Goal: Find specific page/section: Find specific page/section

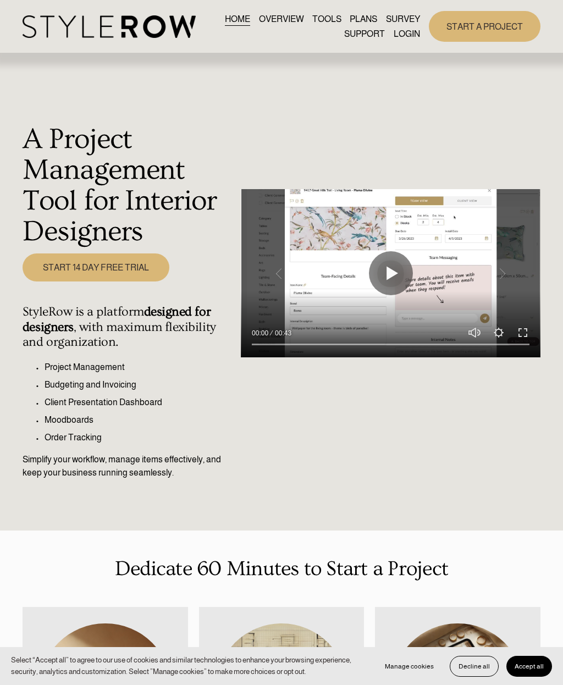
click at [0, 0] on div at bounding box center [0, 0] width 0 height 0
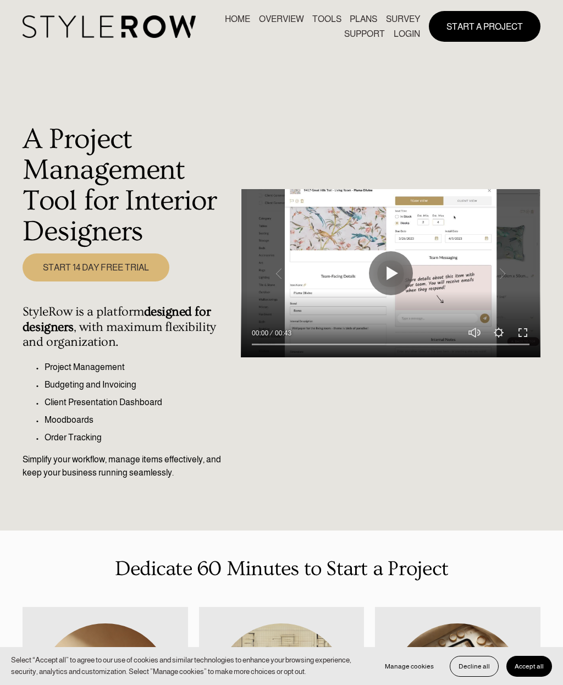
click at [295, 538] on link "LOGIN" at bounding box center [282, 543] width 104 height 34
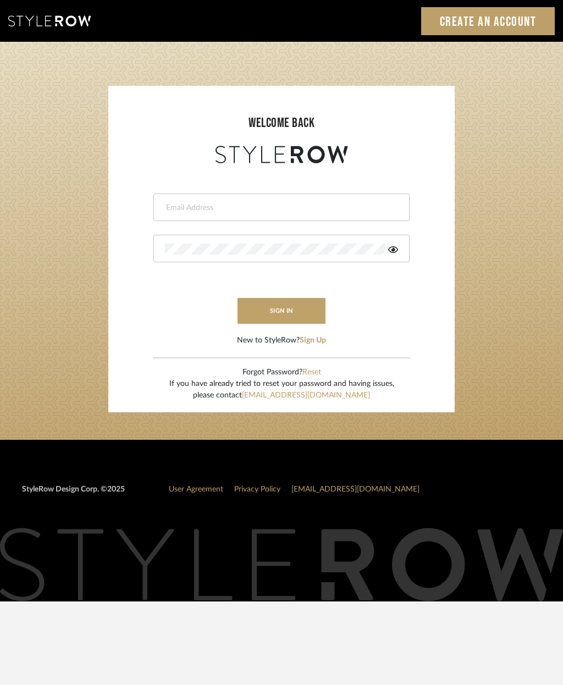
click at [214, 207] on input "email" at bounding box center [280, 207] width 230 height 11
type input "eman@perspective-interiors.com"
click at [287, 314] on button "sign in" at bounding box center [281, 311] width 88 height 26
click at [395, 251] on icon at bounding box center [393, 249] width 10 height 9
click at [295, 306] on button "sign in" at bounding box center [281, 311] width 88 height 26
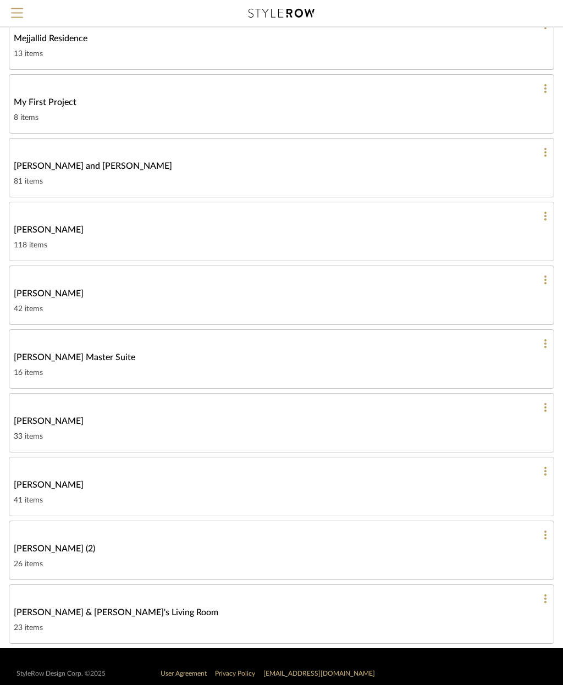
scroll to position [370, 0]
click at [126, 366] on div "16 items" at bounding box center [281, 372] width 535 height 13
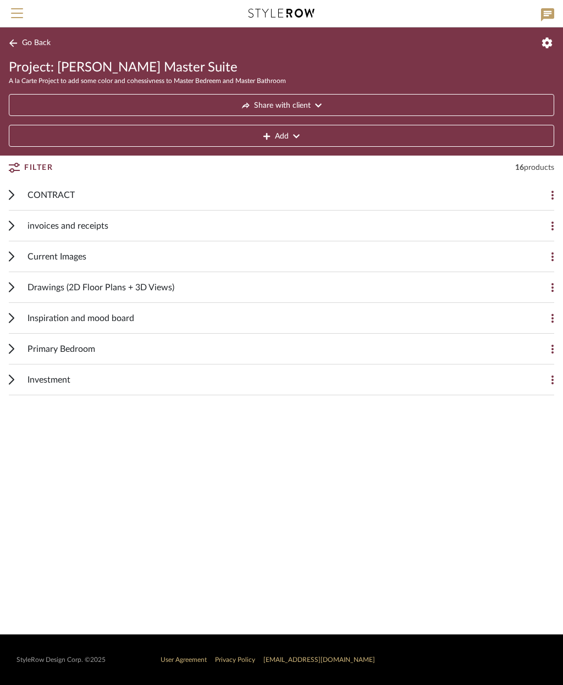
click at [75, 290] on span "Drawings (2D Floor Plans + 3D Views)" at bounding box center [100, 287] width 147 height 13
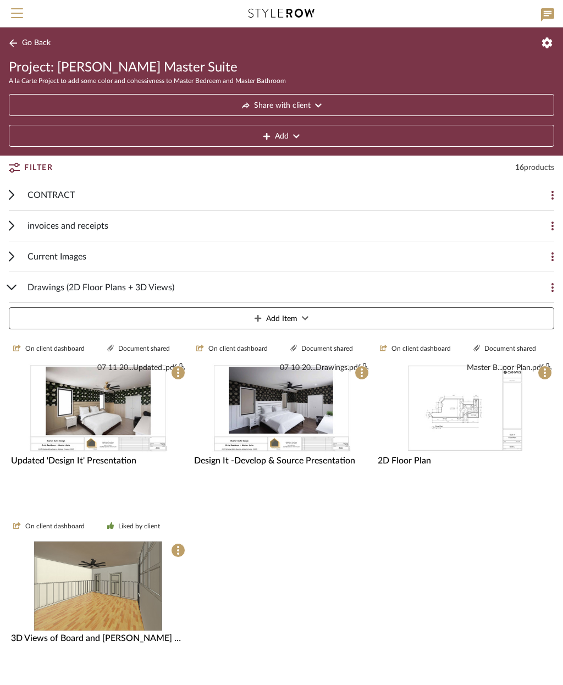
click at [18, 293] on div "Drawings (2D Floor Plans + 3D Views) Add Item" at bounding box center [281, 303] width 545 height 62
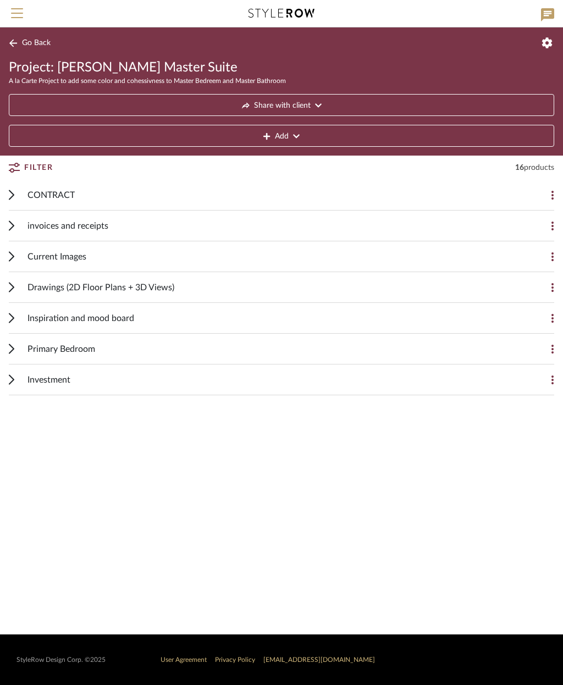
click at [19, 348] on div "Primary Bedroom Add Item" at bounding box center [281, 349] width 545 height 31
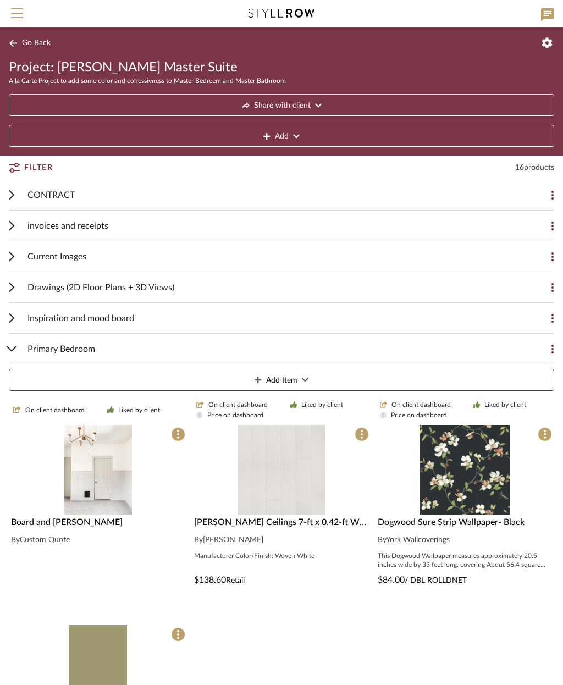
scroll to position [23, 0]
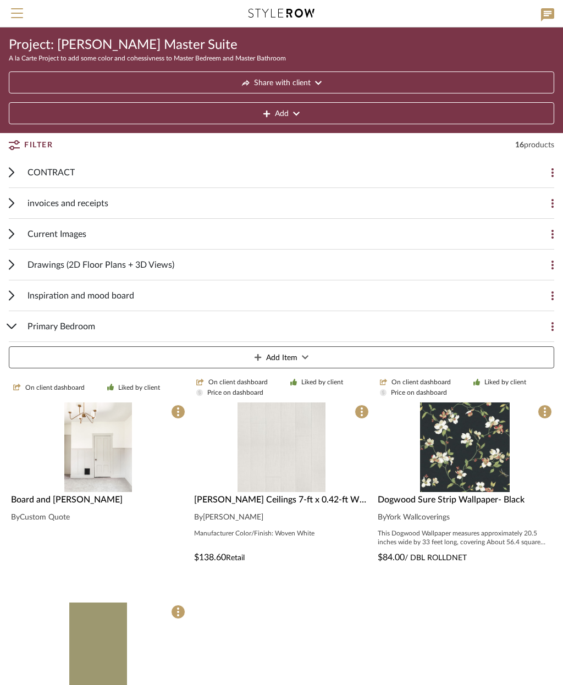
click at [104, 452] on img at bounding box center [97, 447] width 67 height 90
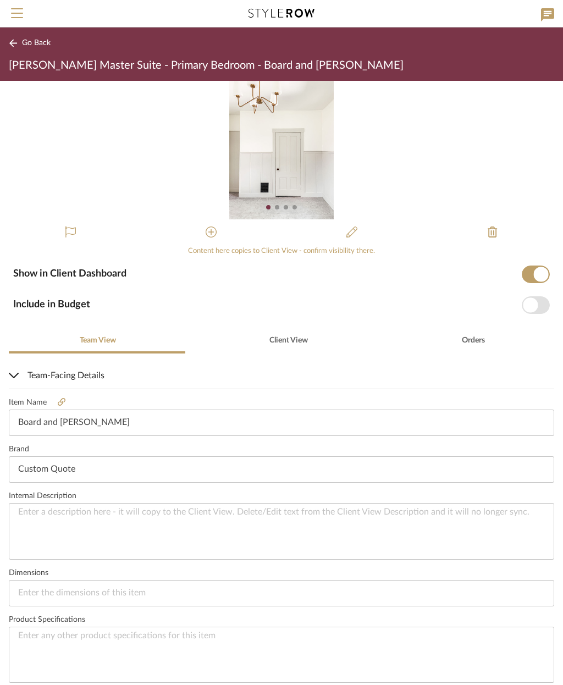
click at [291, 177] on img "0" at bounding box center [281, 150] width 104 height 138
click at [279, 158] on img "0" at bounding box center [281, 150] width 104 height 138
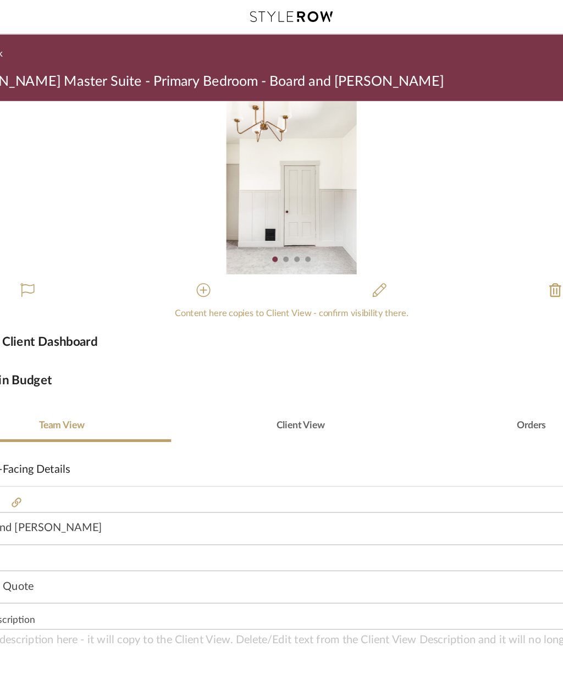
click at [241, 148] on img "0" at bounding box center [281, 150] width 104 height 138
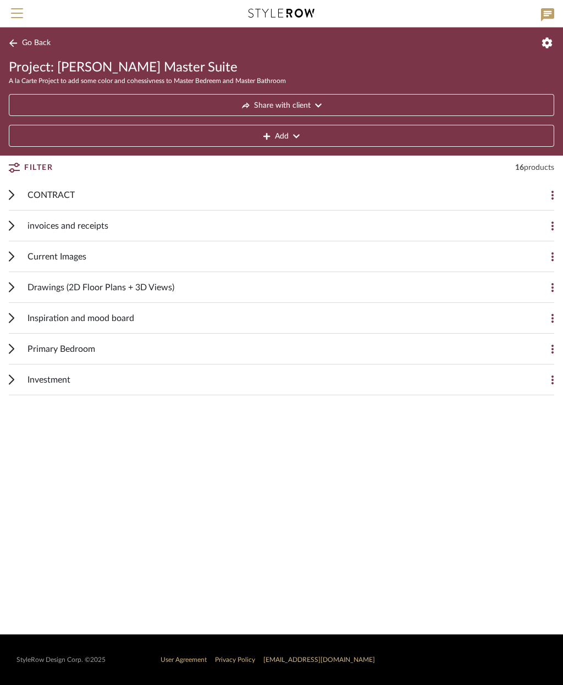
click at [17, 346] on div "Primary Bedroom Add Item" at bounding box center [281, 349] width 545 height 31
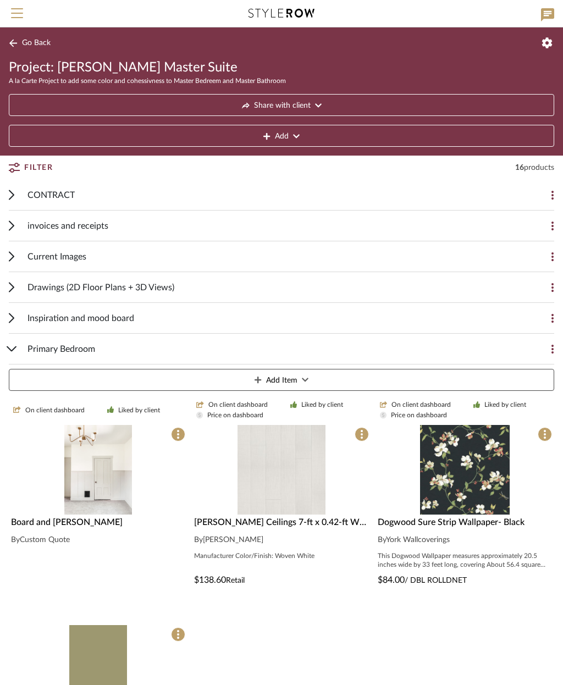
click at [95, 476] on img at bounding box center [97, 470] width 67 height 90
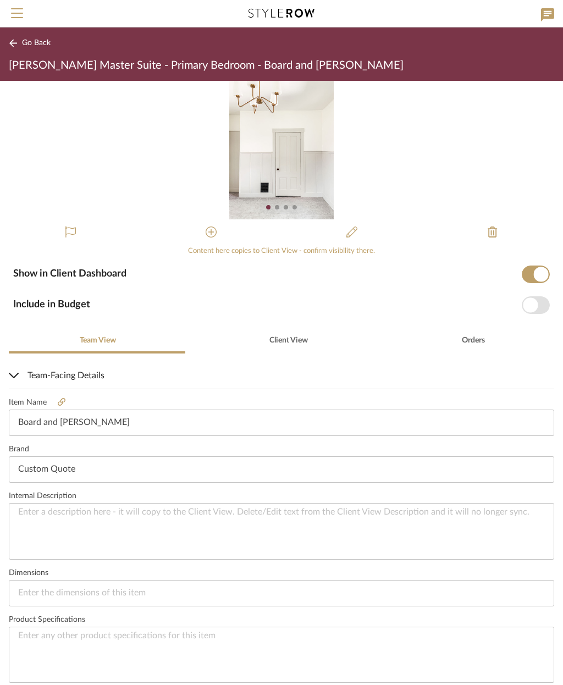
click at [287, 146] on img "0" at bounding box center [281, 150] width 104 height 138
click at [295, 143] on img "0" at bounding box center [281, 150] width 104 height 138
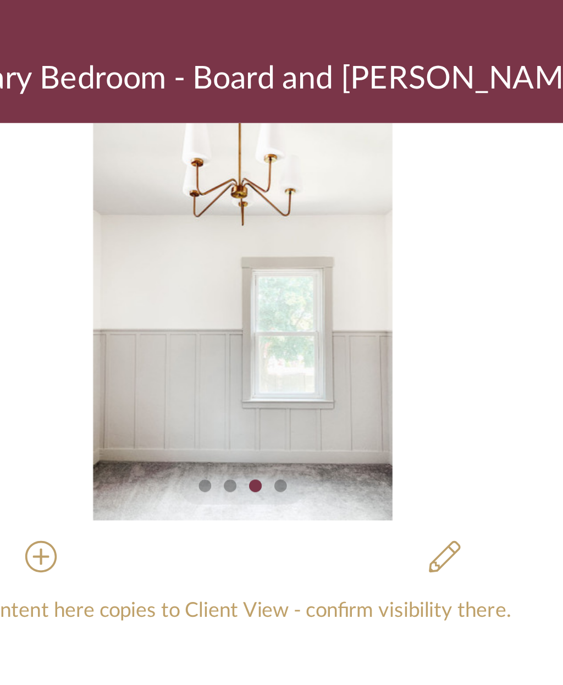
scroll to position [1, 0]
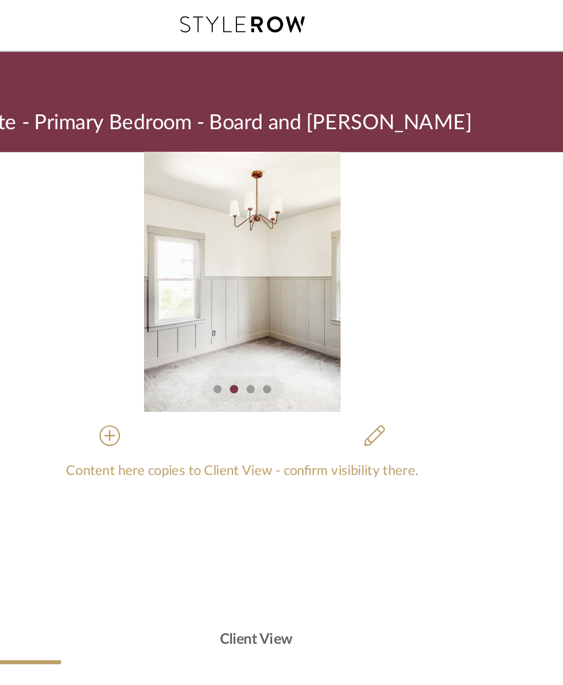
click at [229, 159] on img "1" at bounding box center [281, 149] width 104 height 138
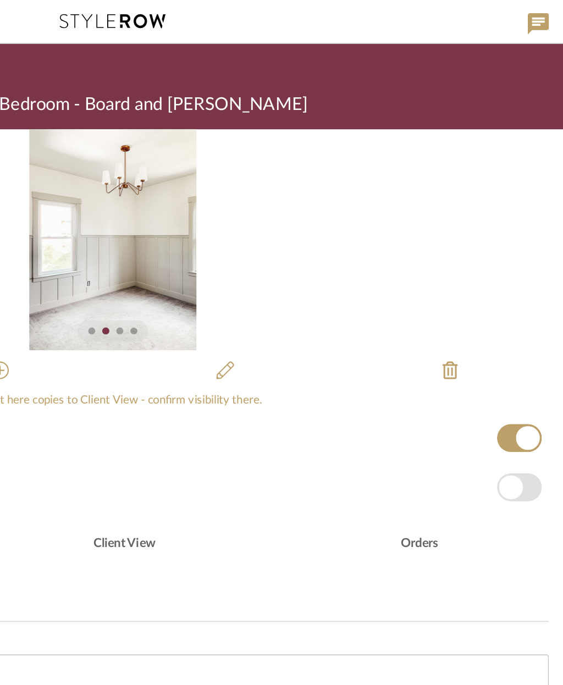
click at [229, 157] on img "1" at bounding box center [281, 149] width 104 height 138
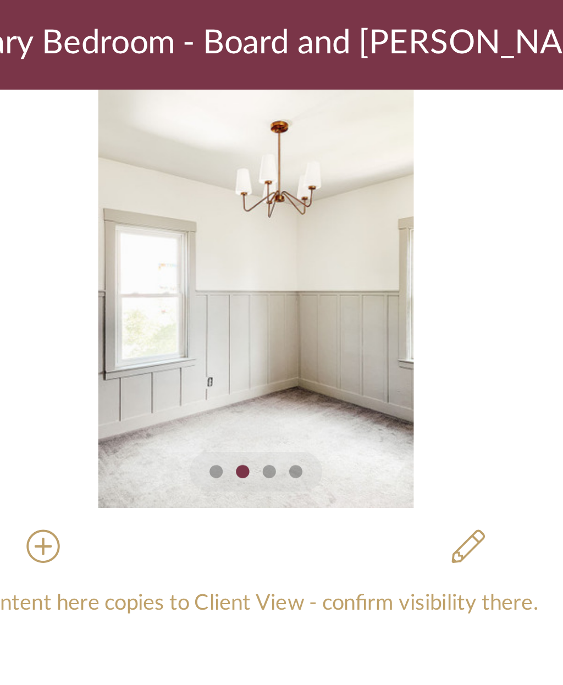
scroll to position [0, 0]
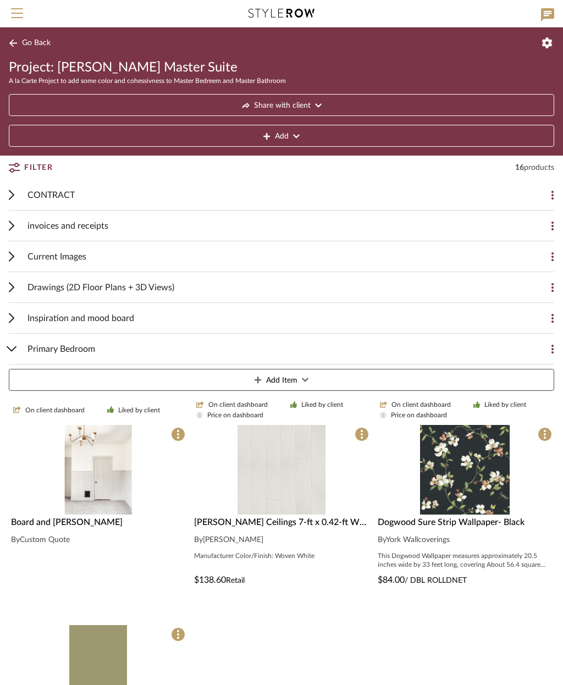
click at [14, 289] on icon at bounding box center [11, 287] width 5 height 10
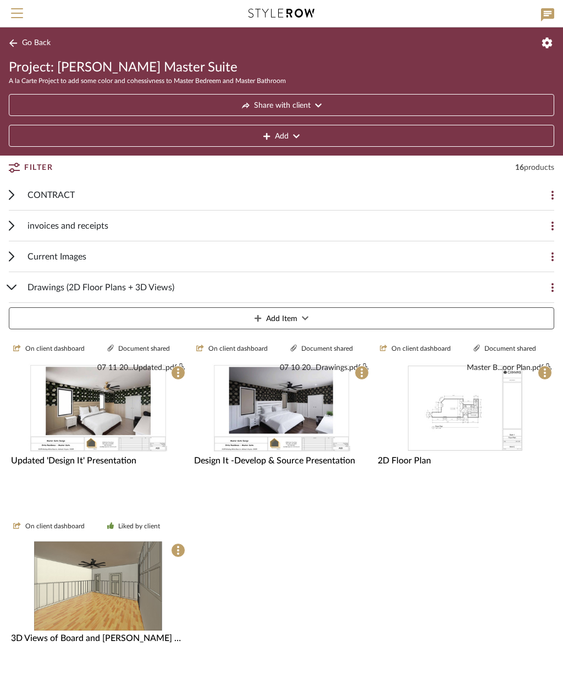
click at [114, 462] on img at bounding box center [98, 507] width 138 height 90
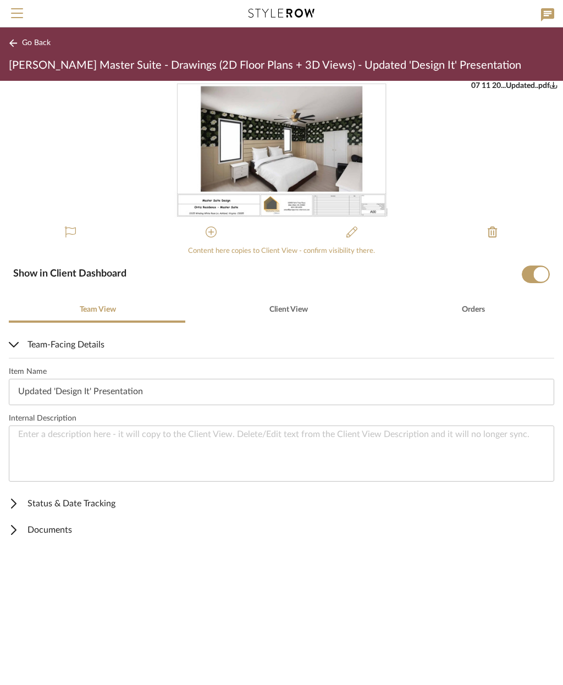
click at [275, 142] on img "0" at bounding box center [281, 150] width 214 height 138
